Goal: Navigation & Orientation: Find specific page/section

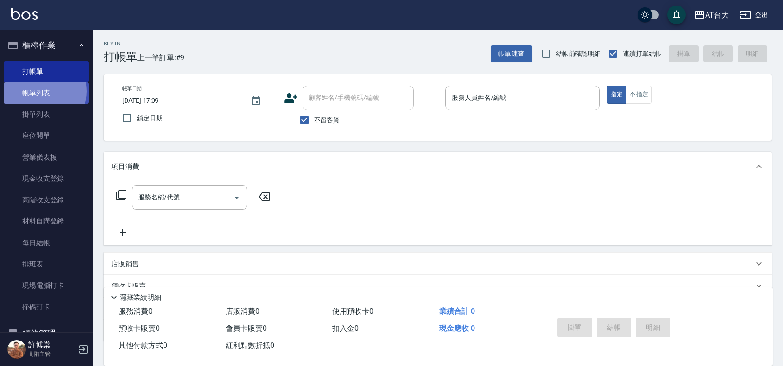
click at [42, 91] on link "帳單列表" at bounding box center [46, 92] width 85 height 21
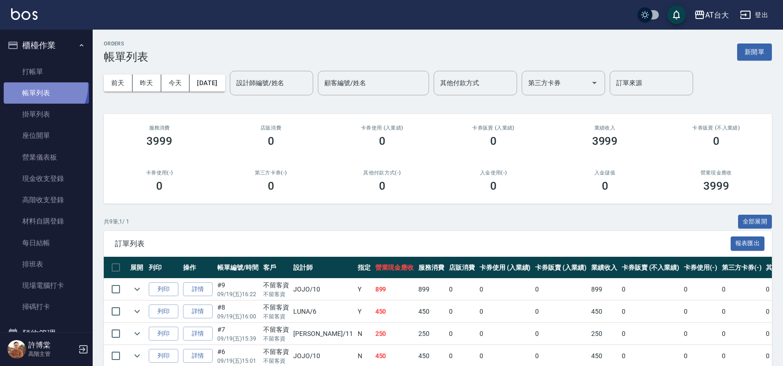
click at [39, 86] on link "帳單列表" at bounding box center [46, 92] width 85 height 21
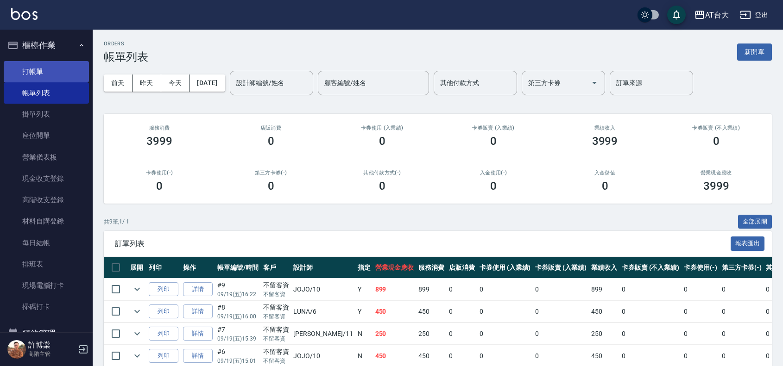
click at [38, 75] on link "打帳單" at bounding box center [46, 71] width 85 height 21
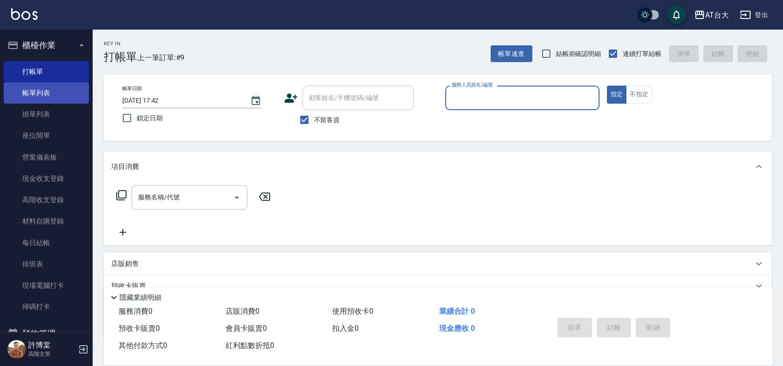
click at [15, 85] on link "帳單列表" at bounding box center [46, 92] width 85 height 21
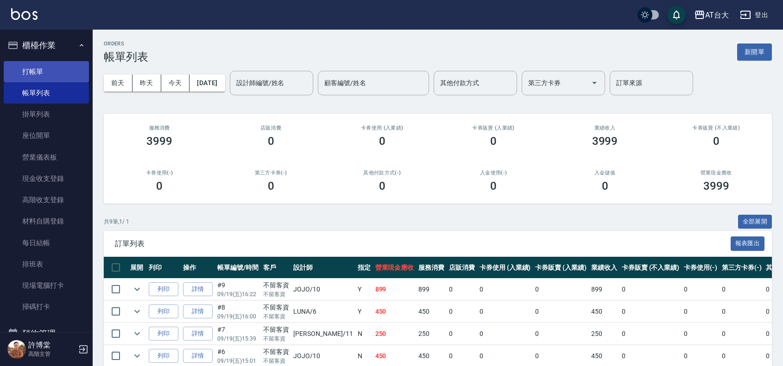
click at [20, 67] on link "打帳單" at bounding box center [46, 71] width 85 height 21
